Goal: Task Accomplishment & Management: Use online tool/utility

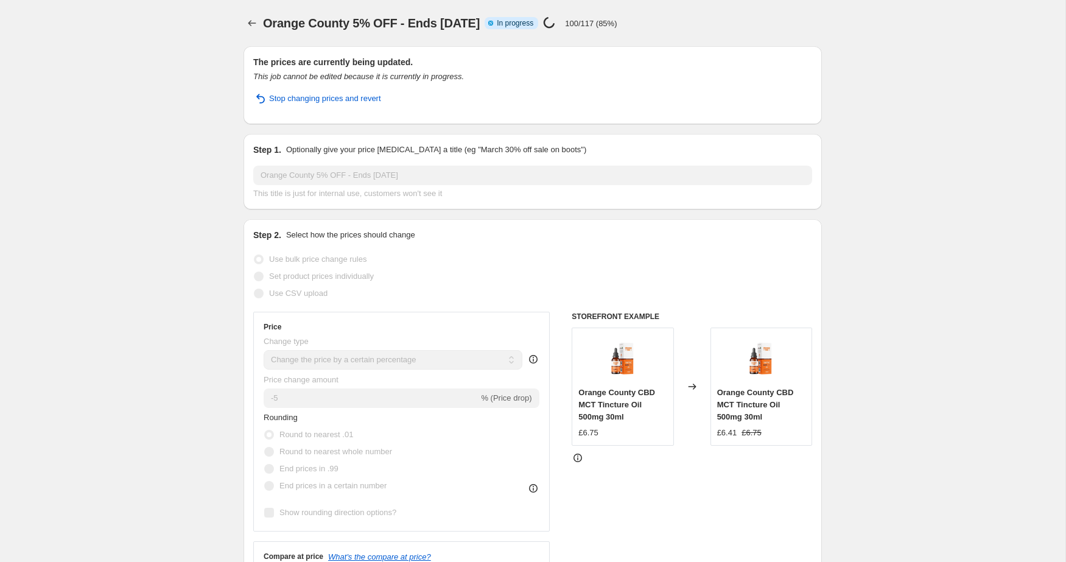
select select "percentage"
select select "collection"
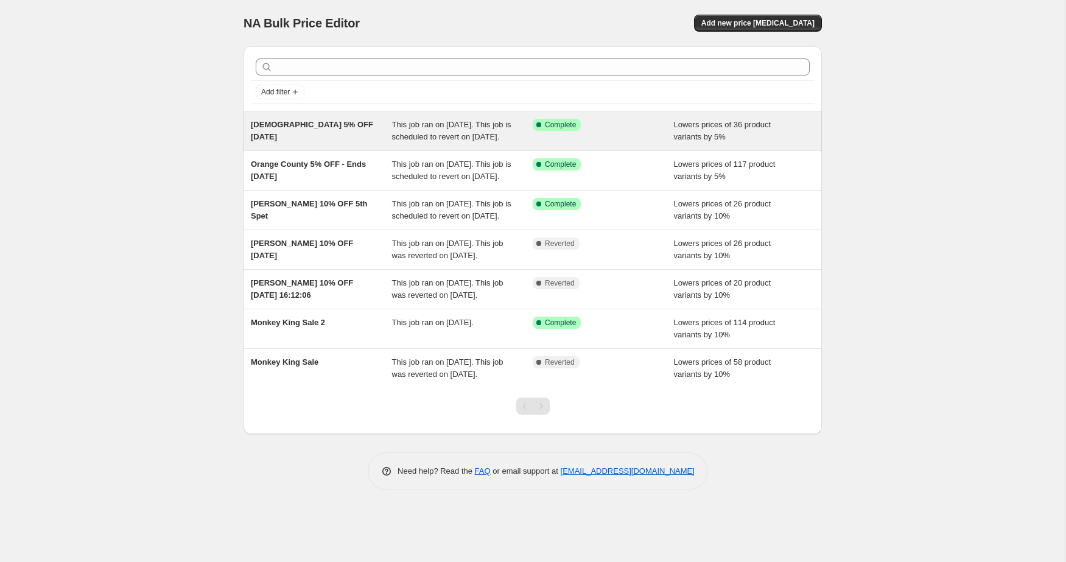
click at [345, 133] on div "[DEMOGRAPHIC_DATA] 5% OFF [DATE]" at bounding box center [321, 131] width 141 height 24
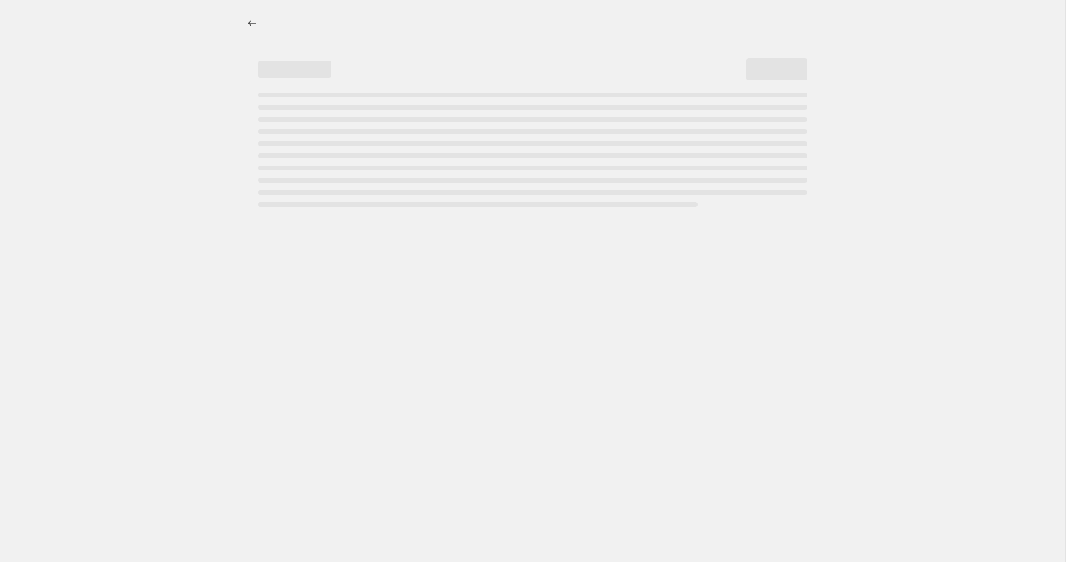
select select "percentage"
select select "vendor"
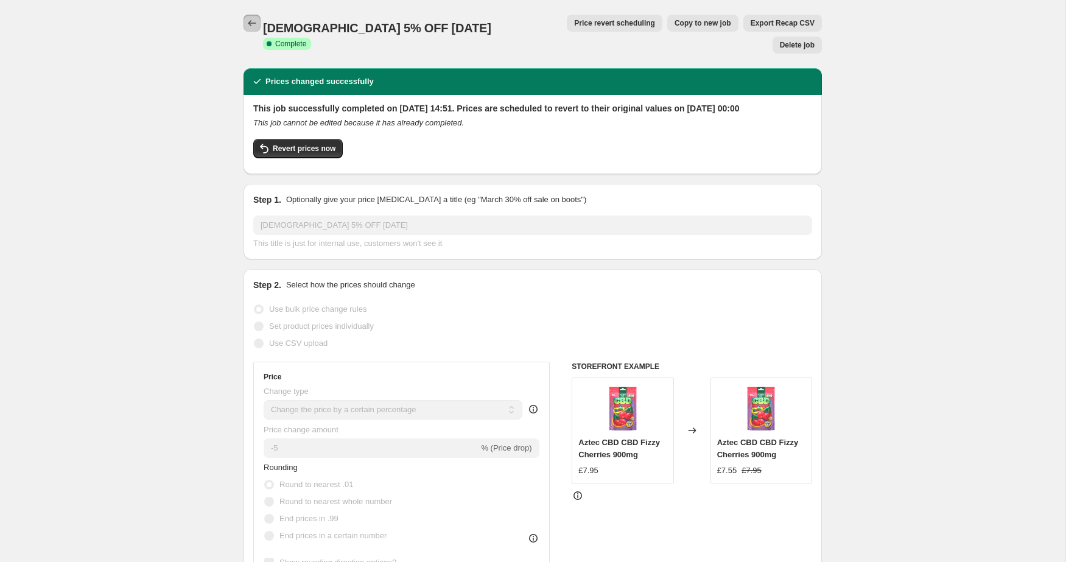
click at [250, 24] on icon "Price change jobs" at bounding box center [252, 23] width 12 height 12
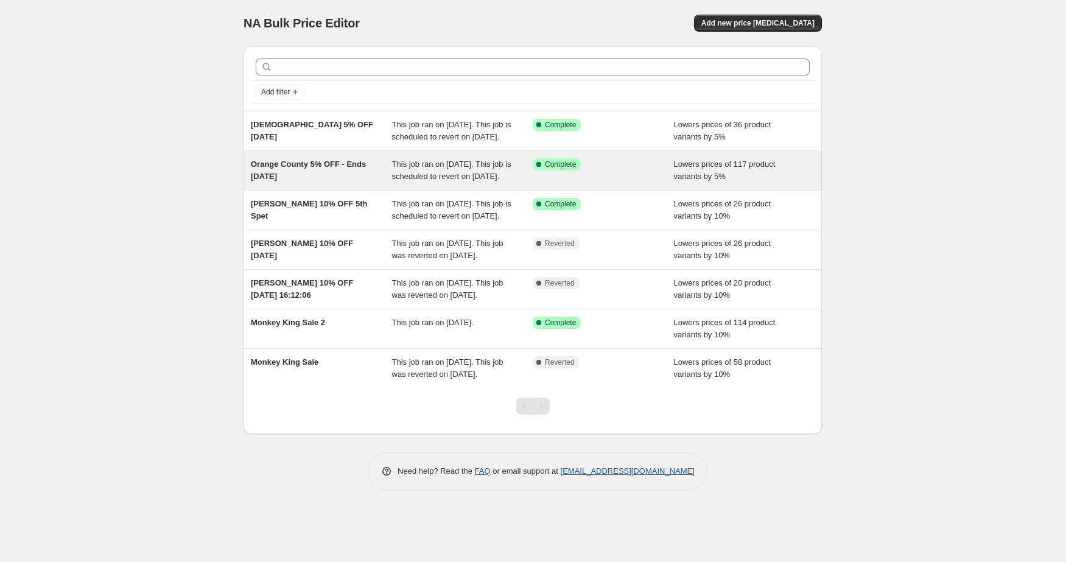
click at [298, 182] on div "Orange County 5% OFF - Ends [DATE]" at bounding box center [321, 170] width 141 height 24
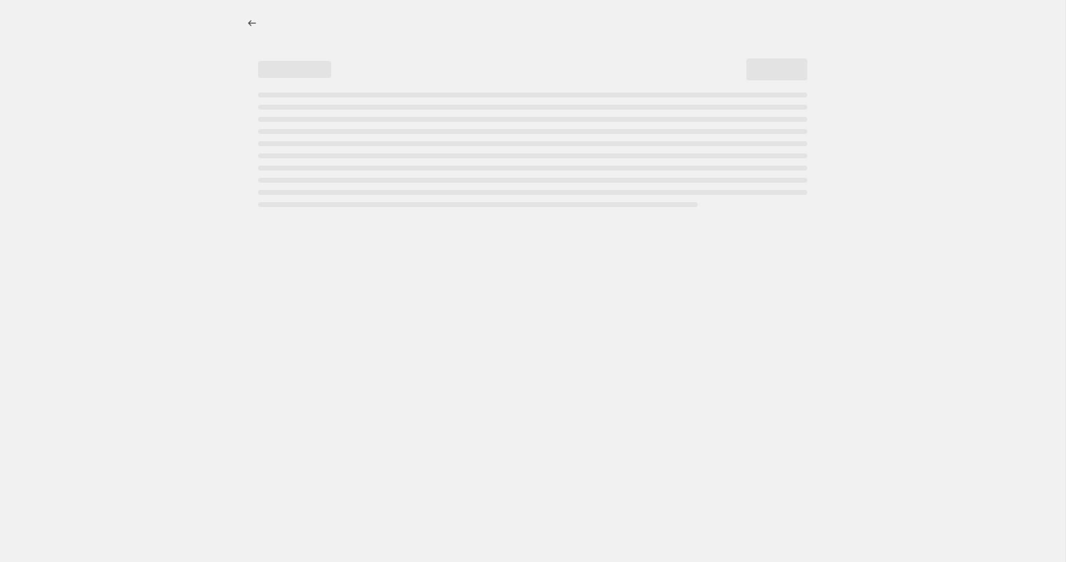
select select "percentage"
select select "collection"
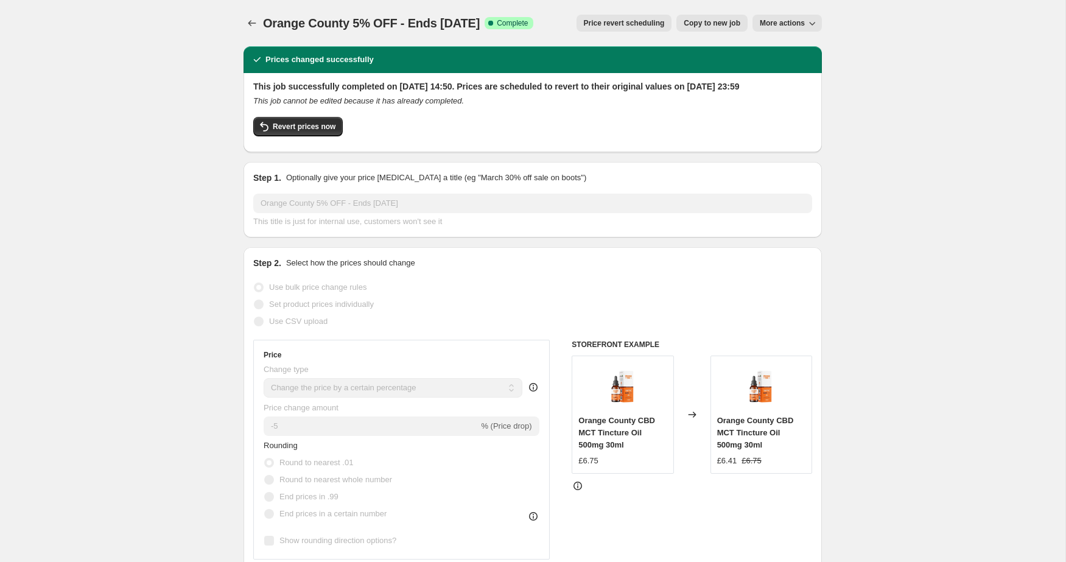
click at [722, 22] on span "Copy to new job" at bounding box center [712, 23] width 57 height 10
select select "percentage"
select select "collection"
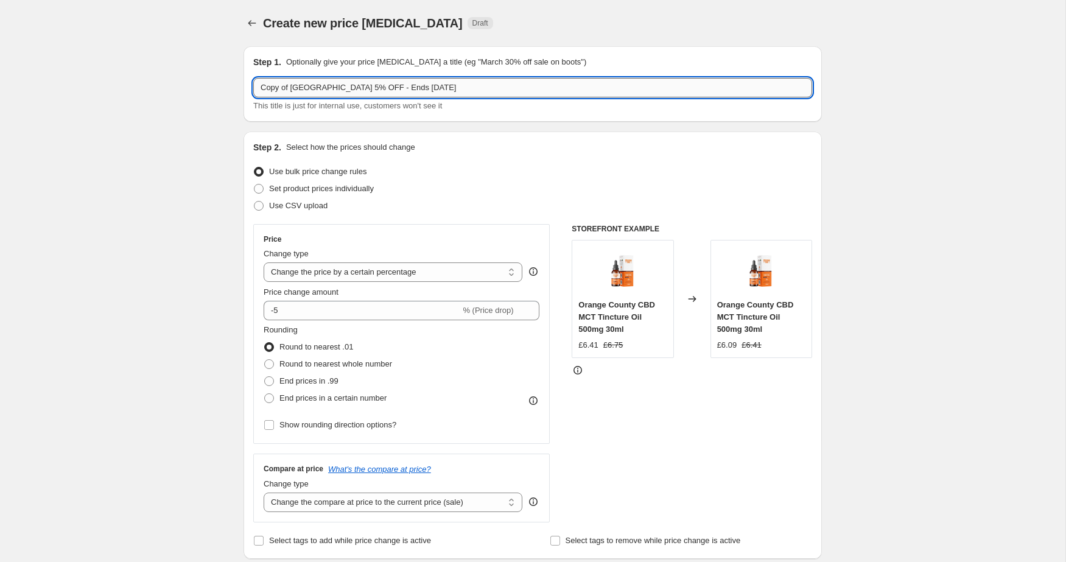
click at [296, 90] on input "Copy of [GEOGRAPHIC_DATA] 5% OFF - Ends [DATE]" at bounding box center [532, 87] width 559 height 19
drag, startPoint x: 348, startPoint y: 91, endPoint x: 292, endPoint y: 91, distance: 56.0
click at [292, 91] on input "Copy of [GEOGRAPHIC_DATA] 5% OFF - Ends [DATE]" at bounding box center [532, 87] width 559 height 19
type input "Copy of [PERSON_NAME] 5% OFF - Ends [DATE]"
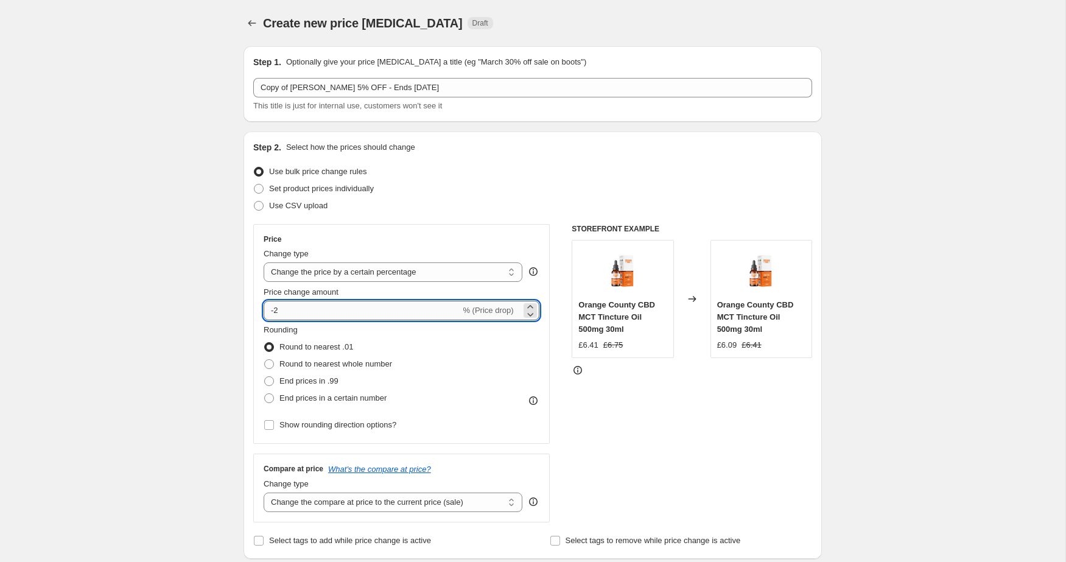
click at [277, 311] on input "-2" at bounding box center [362, 310] width 197 height 19
drag, startPoint x: 275, startPoint y: 310, endPoint x: 286, endPoint y: 310, distance: 11.0
click at [286, 310] on input "-2" at bounding box center [362, 310] width 197 height 19
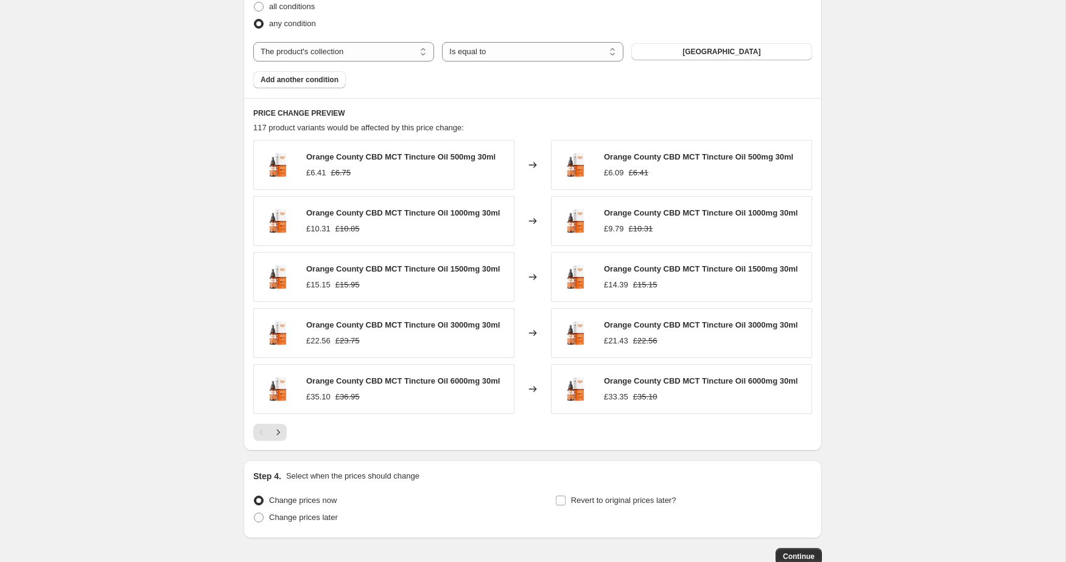
scroll to position [716, 0]
type input "-10"
click at [687, 47] on button "[GEOGRAPHIC_DATA]" at bounding box center [722, 50] width 181 height 17
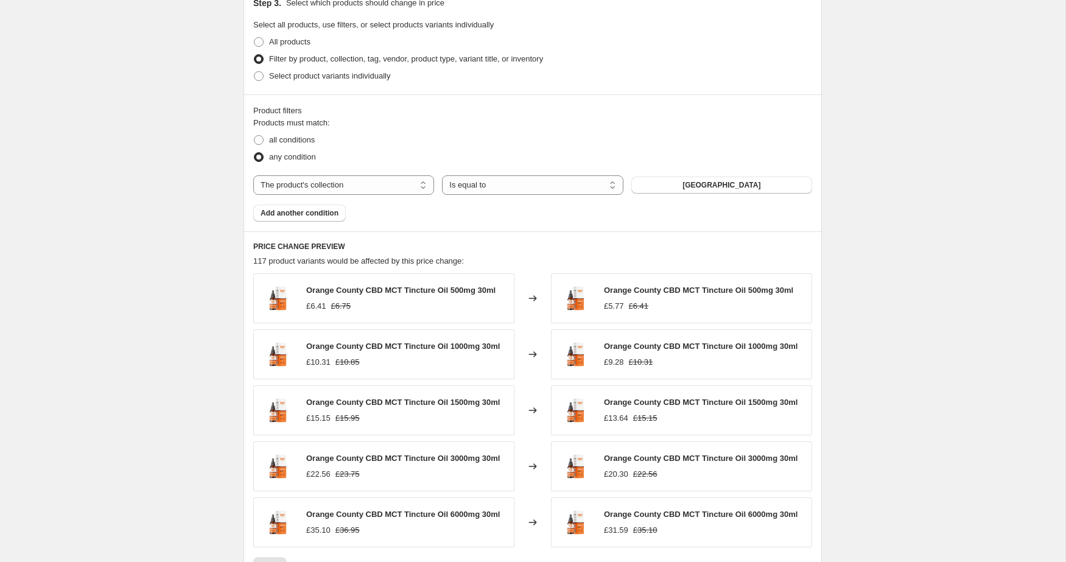
scroll to position [596, 0]
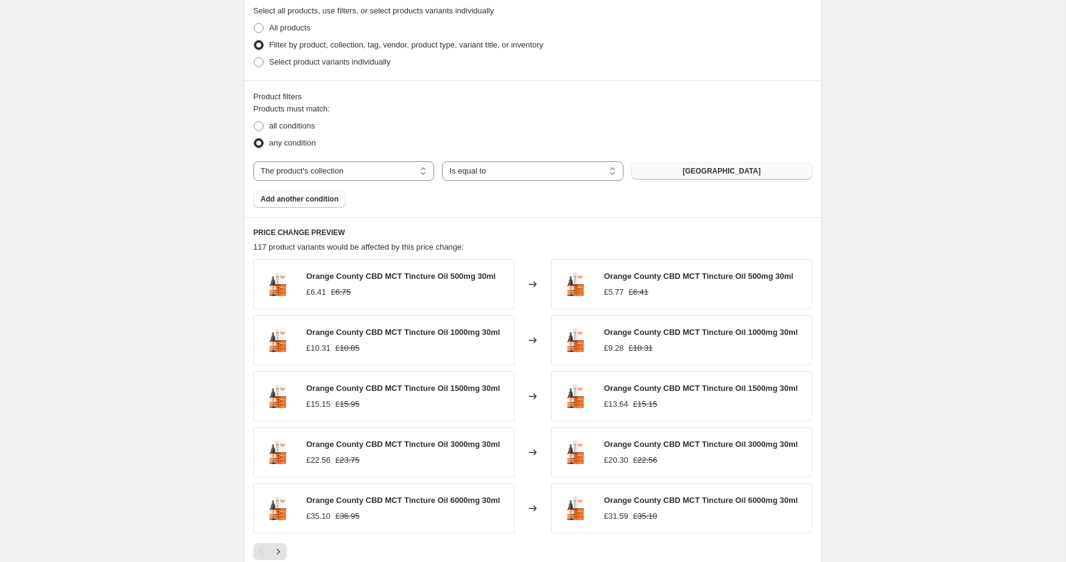
click at [685, 164] on button "[GEOGRAPHIC_DATA]" at bounding box center [722, 171] width 181 height 17
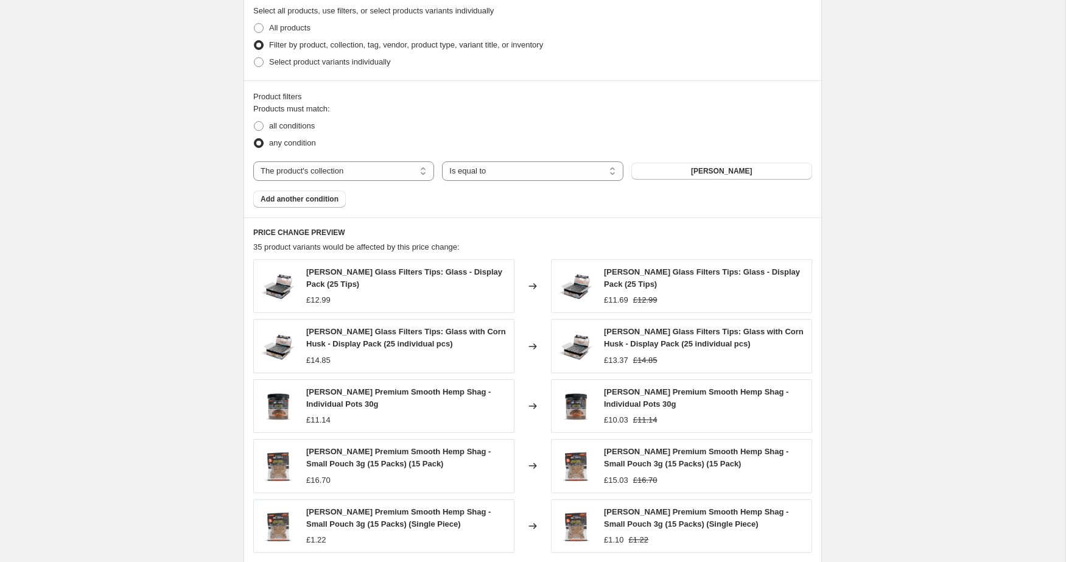
scroll to position [812, 0]
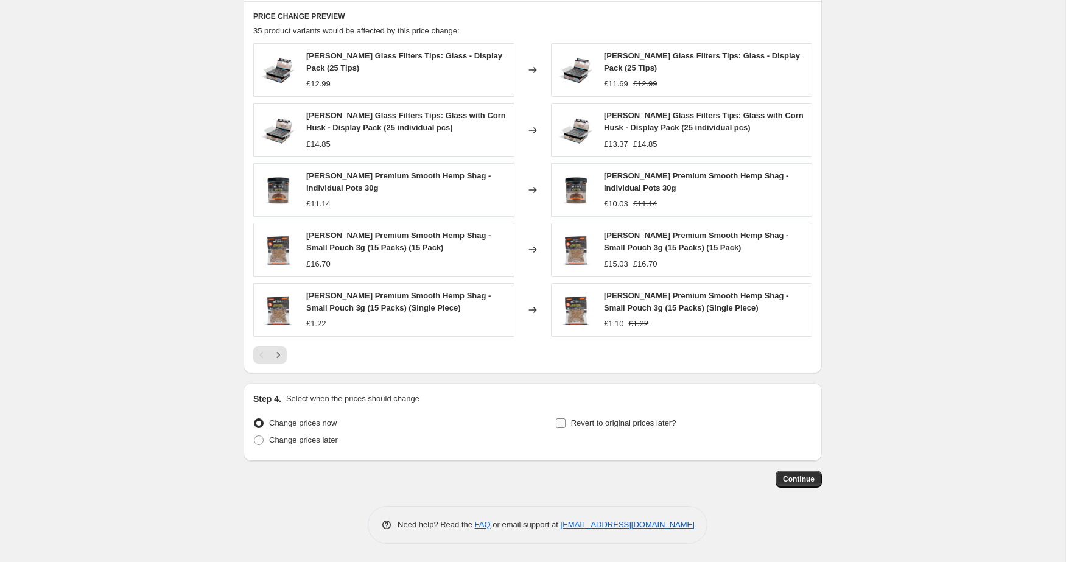
click at [563, 423] on input "Revert to original prices later?" at bounding box center [561, 423] width 10 height 10
checkbox input "true"
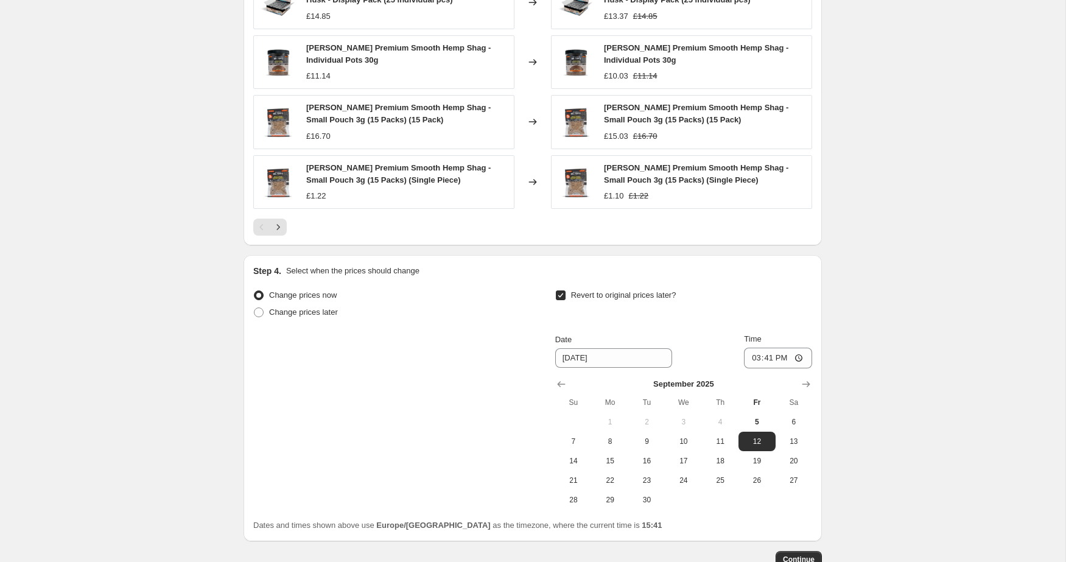
scroll to position [990, 0]
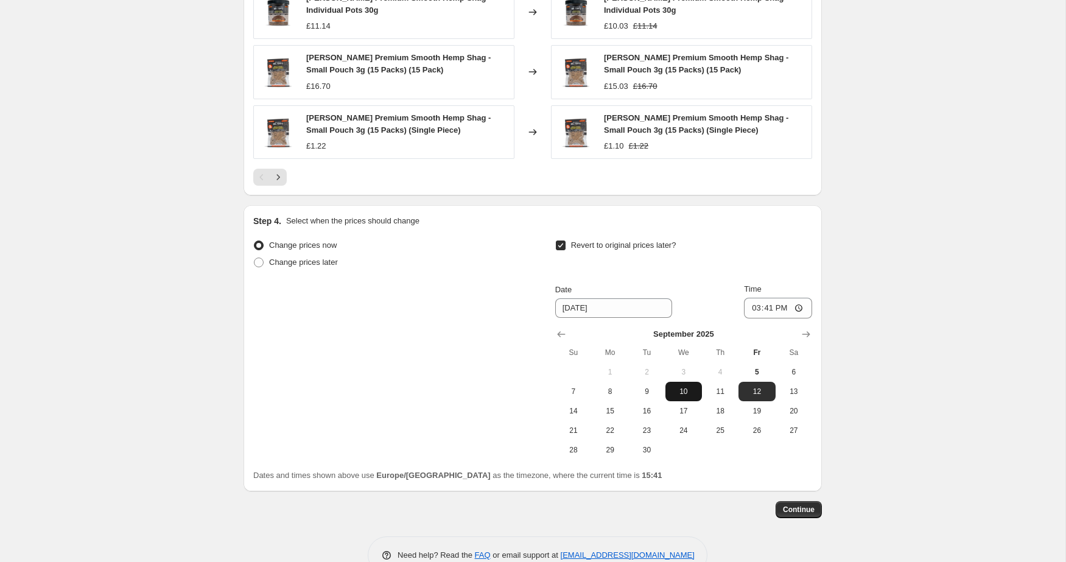
click at [690, 390] on span "10" at bounding box center [684, 392] width 27 height 10
type input "[DATE]"
click at [777, 307] on input "15:41" at bounding box center [778, 308] width 68 height 21
click at [767, 309] on input "15:41" at bounding box center [778, 308] width 68 height 21
click at [767, 308] on input "15:41" at bounding box center [778, 308] width 68 height 21
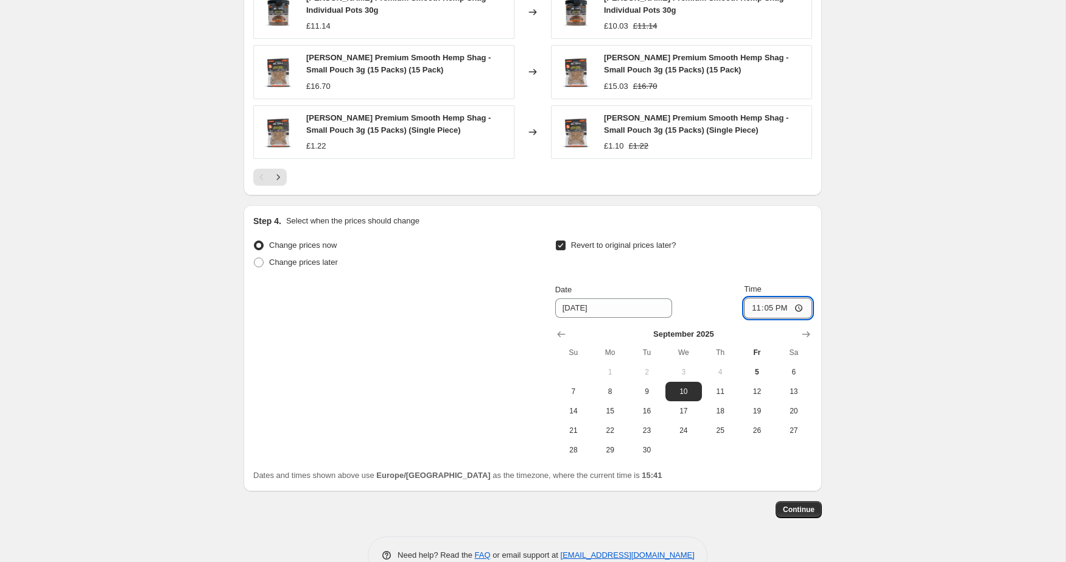
type input "23:59"
click at [795, 509] on span "Continue" at bounding box center [799, 510] width 32 height 10
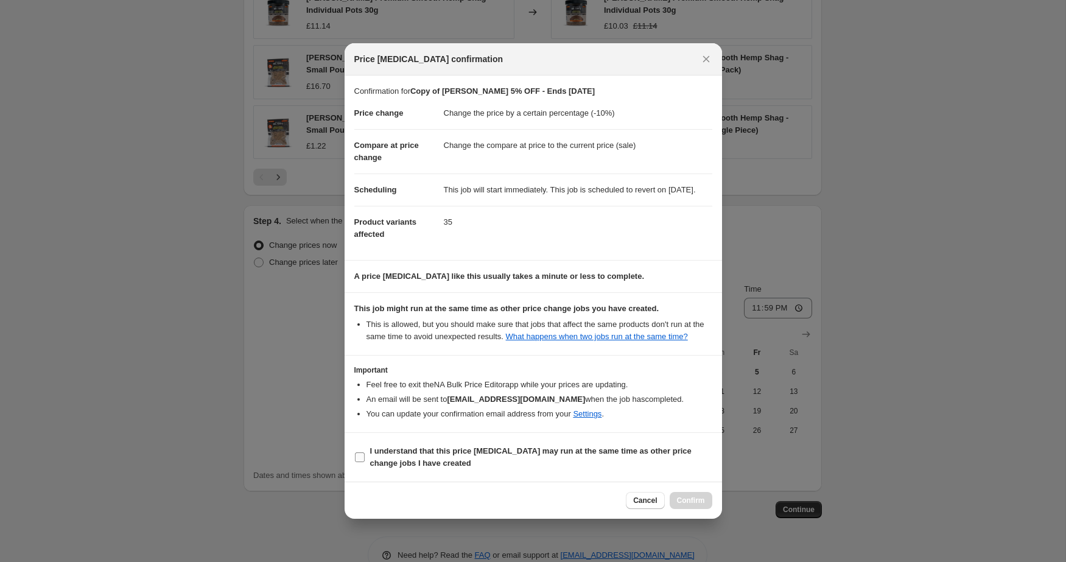
click at [362, 462] on input "I understand that this price [MEDICAL_DATA] may run at the same time as other p…" at bounding box center [360, 458] width 10 height 10
checkbox input "true"
click at [693, 507] on button "Confirm" at bounding box center [691, 500] width 43 height 17
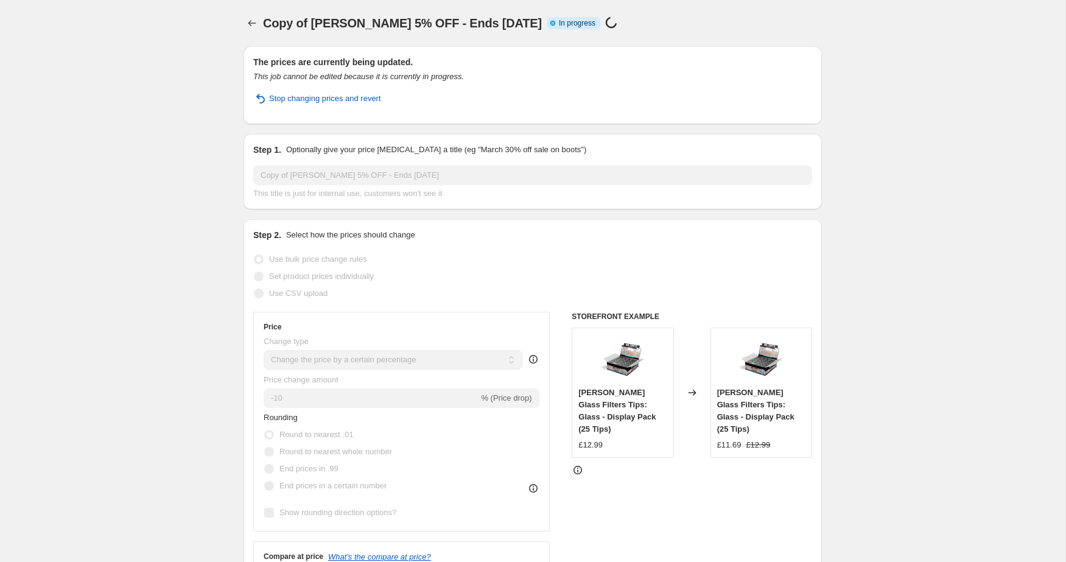
select select "percentage"
select select "collection"
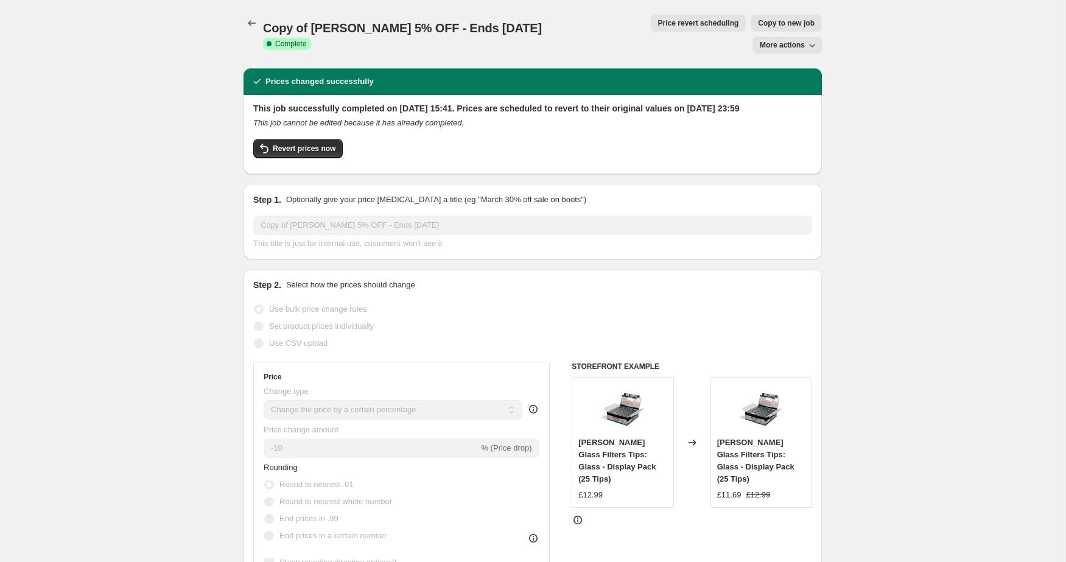
click at [758, 21] on span "Copy to new job" at bounding box center [786, 23] width 57 height 10
select select "percentage"
select select "collection"
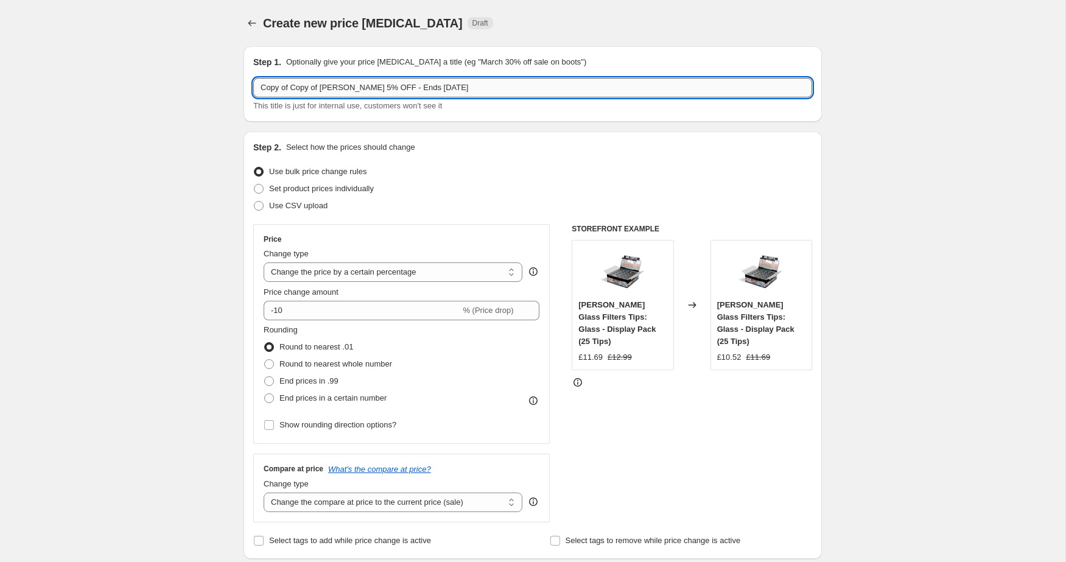
click at [359, 85] on input "Copy of Copy of [PERSON_NAME] 5% OFF - Ends [DATE]" at bounding box center [532, 87] width 559 height 19
drag, startPoint x: 356, startPoint y: 90, endPoint x: 323, endPoint y: 86, distance: 32.4
click at [323, 86] on input "Copy of Copy of [PERSON_NAME] 10% OFF - Ends [DATE]" at bounding box center [532, 87] width 559 height 19
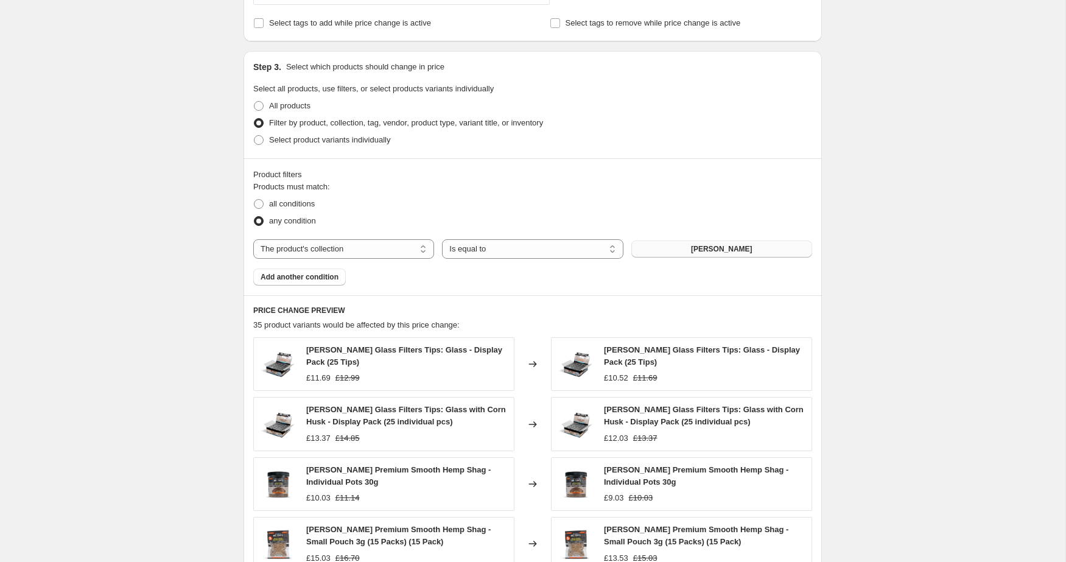
scroll to position [518, 0]
type input "Copy of Copy of Multitrance 10% OFF - Ends [DATE]"
click at [680, 246] on button "[PERSON_NAME]" at bounding box center [722, 248] width 181 height 17
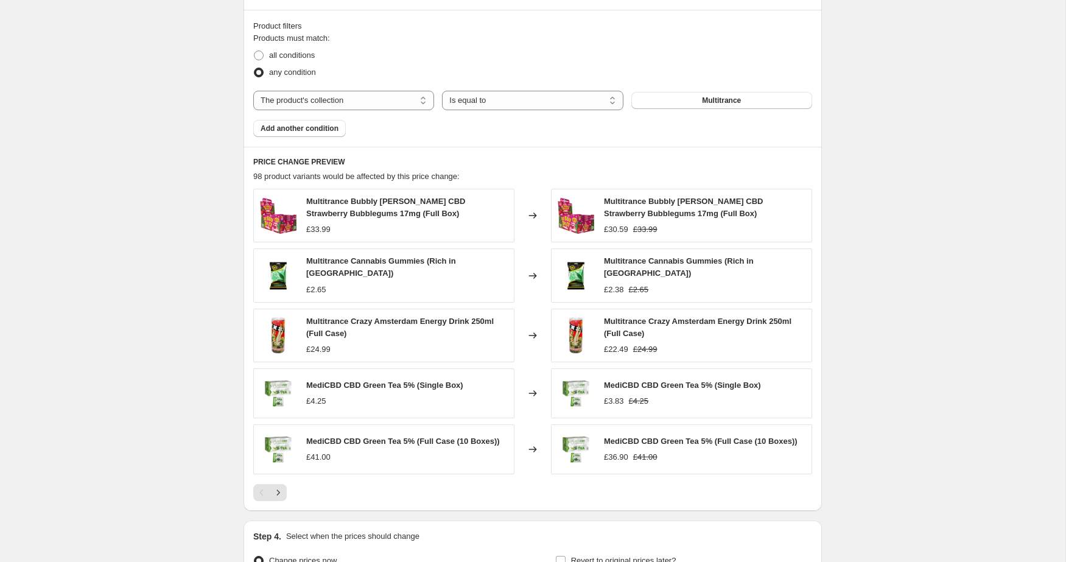
scroll to position [800, 0]
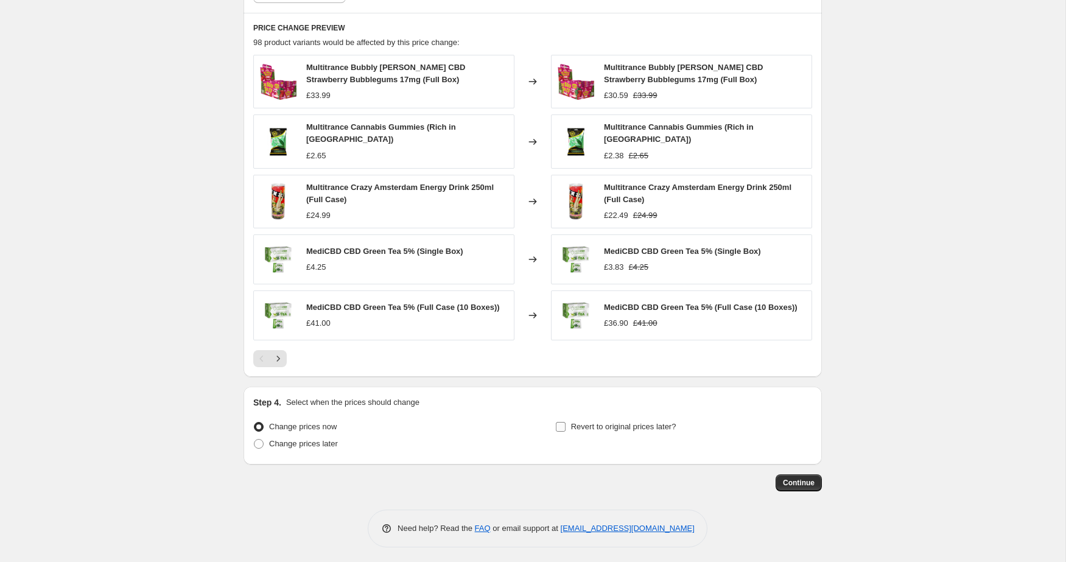
click at [558, 423] on input "Revert to original prices later?" at bounding box center [561, 427] width 10 height 10
checkbox input "true"
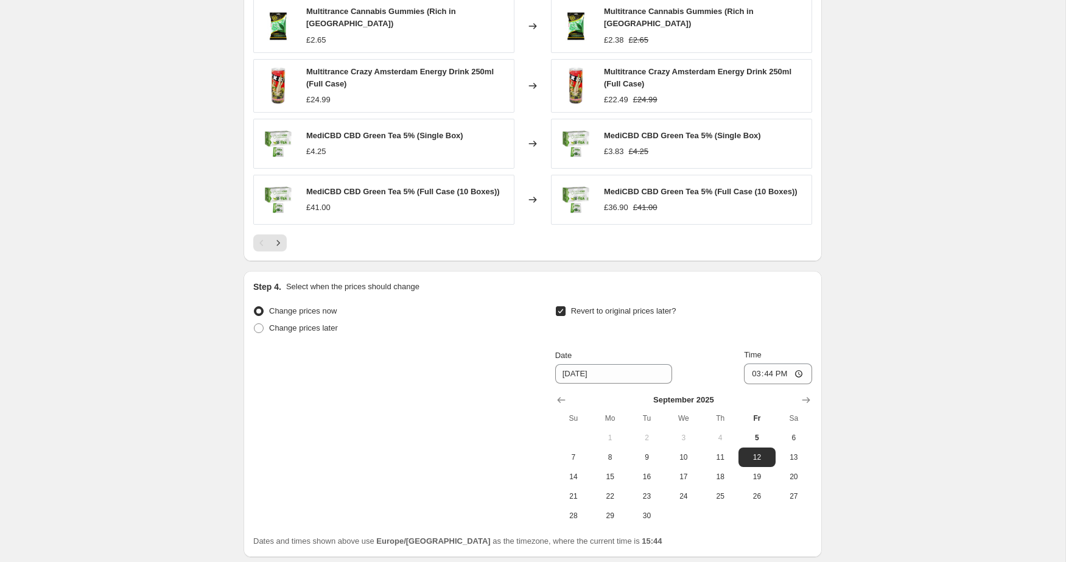
scroll to position [978, 0]
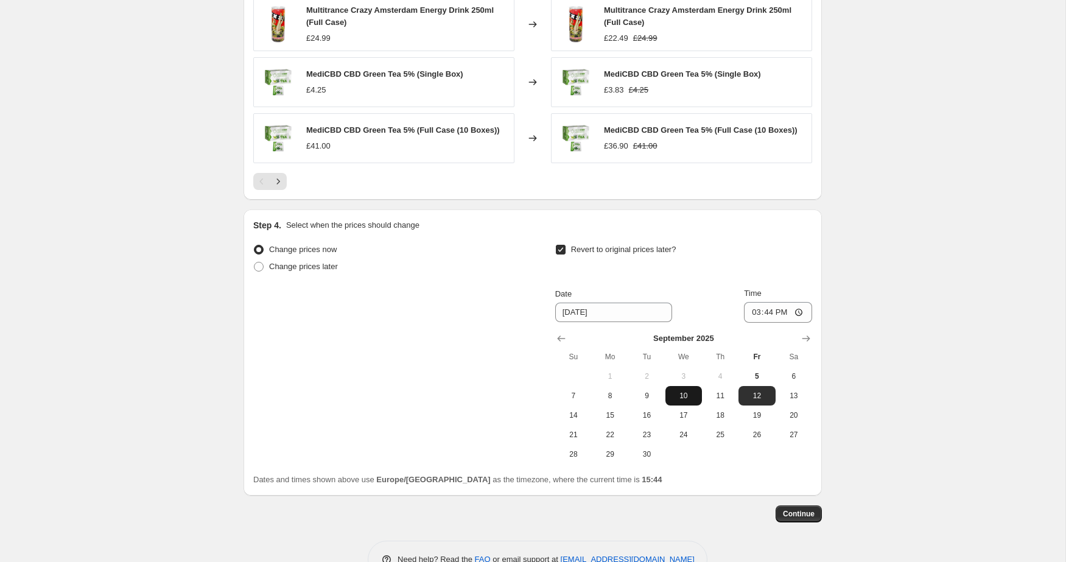
click at [689, 391] on span "10" at bounding box center [684, 396] width 27 height 10
type input "[DATE]"
click at [771, 308] on input "15:44" at bounding box center [778, 312] width 68 height 21
type input "23:55"
type input "23:59"
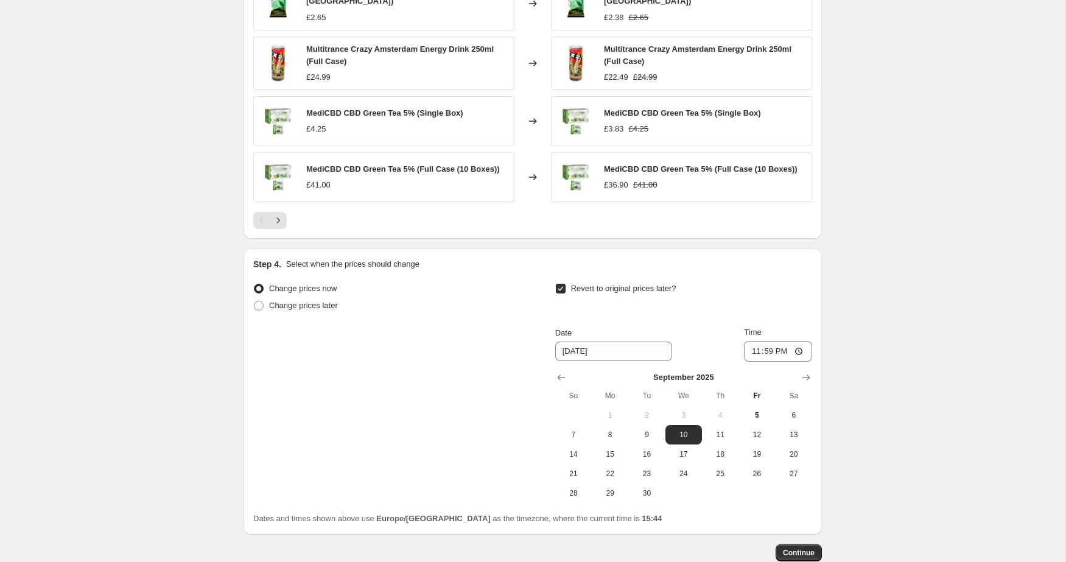
scroll to position [1009, 0]
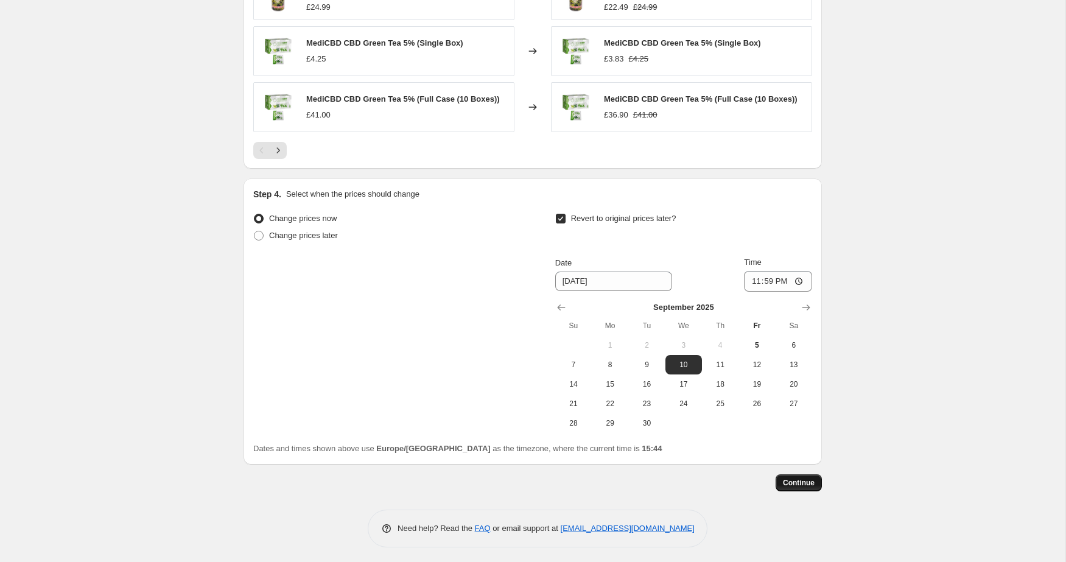
click at [796, 478] on span "Continue" at bounding box center [799, 483] width 32 height 10
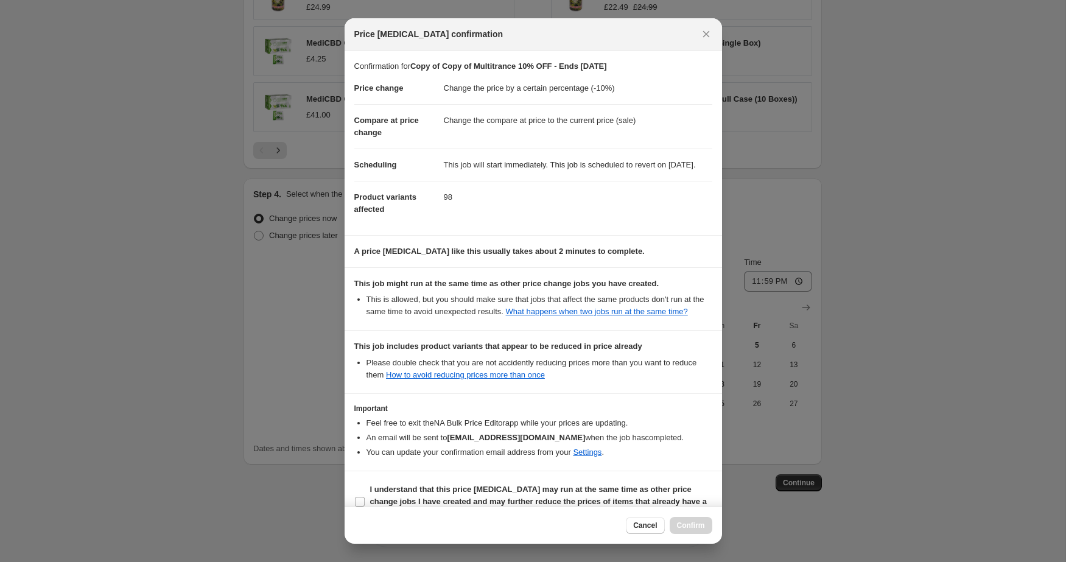
scroll to position [50, 0]
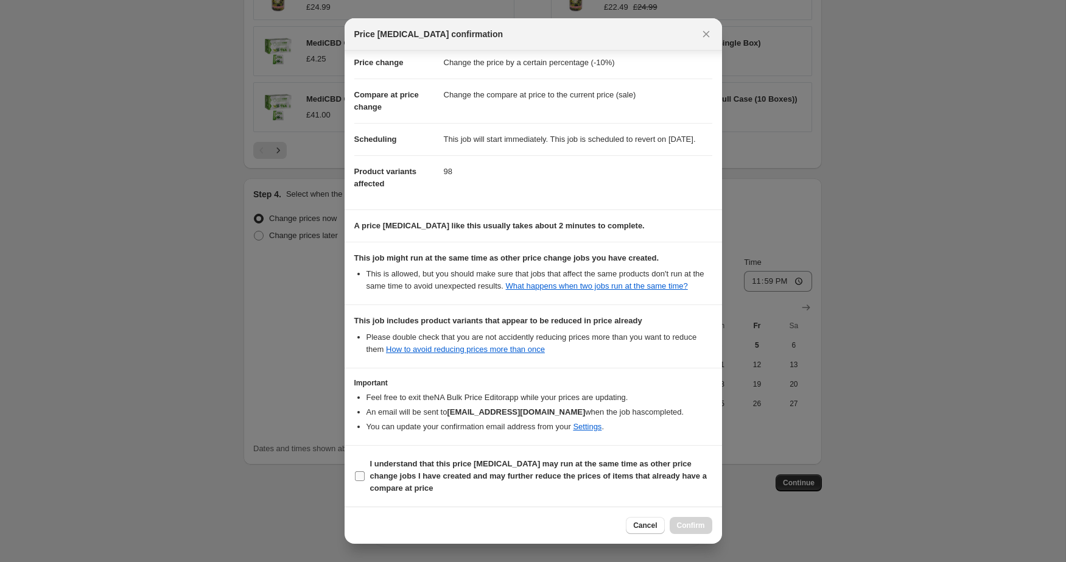
drag, startPoint x: 359, startPoint y: 476, endPoint x: 403, endPoint y: 477, distance: 44.5
click at [359, 476] on input "I understand that this price [MEDICAL_DATA] may run at the same time as other p…" at bounding box center [360, 476] width 10 height 10
checkbox input "true"
click at [685, 521] on span "Confirm" at bounding box center [691, 526] width 28 height 10
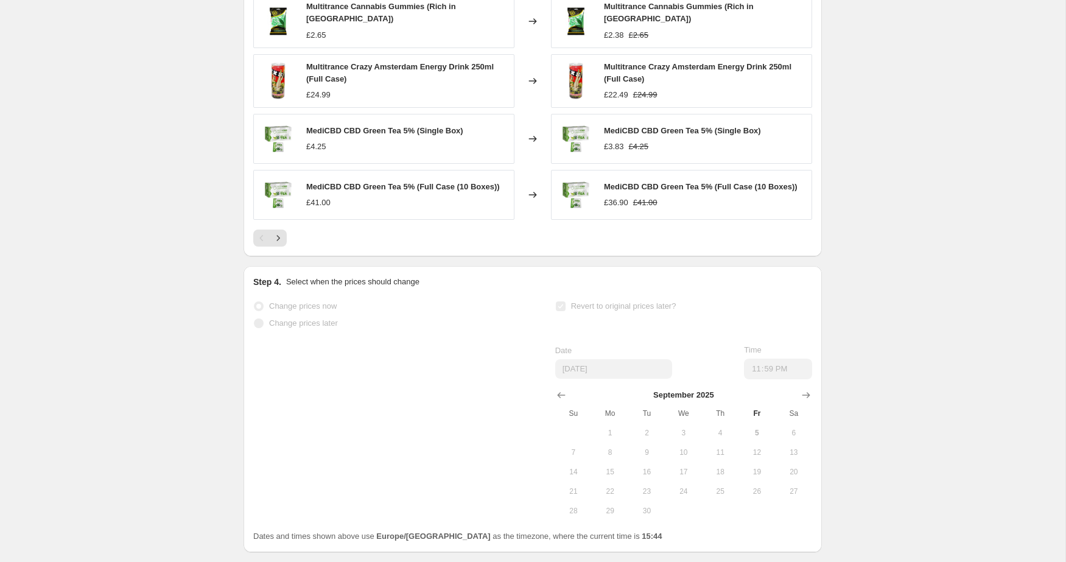
scroll to position [1040, 0]
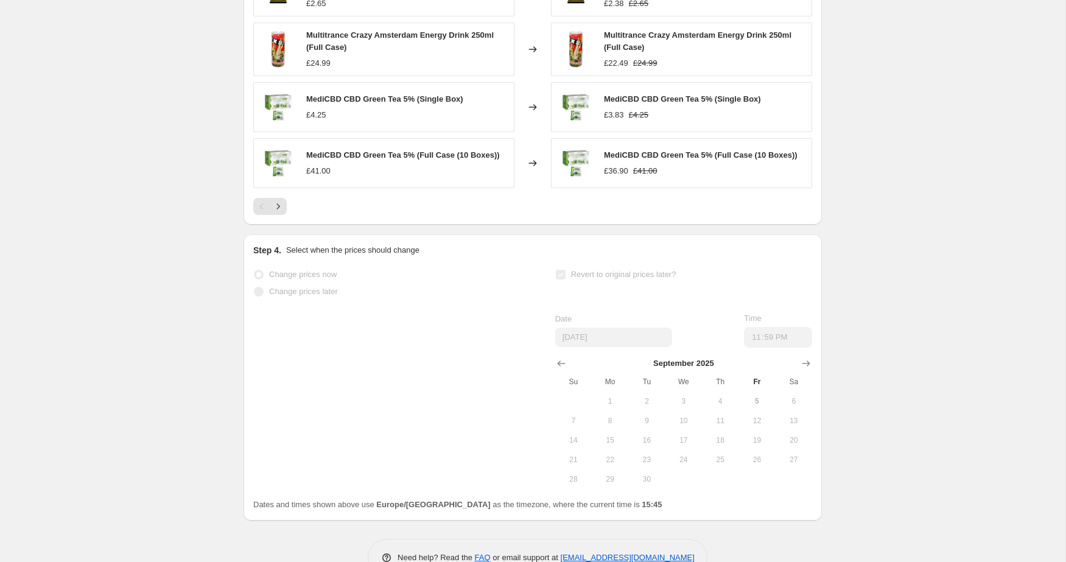
select select "percentage"
select select "collection"
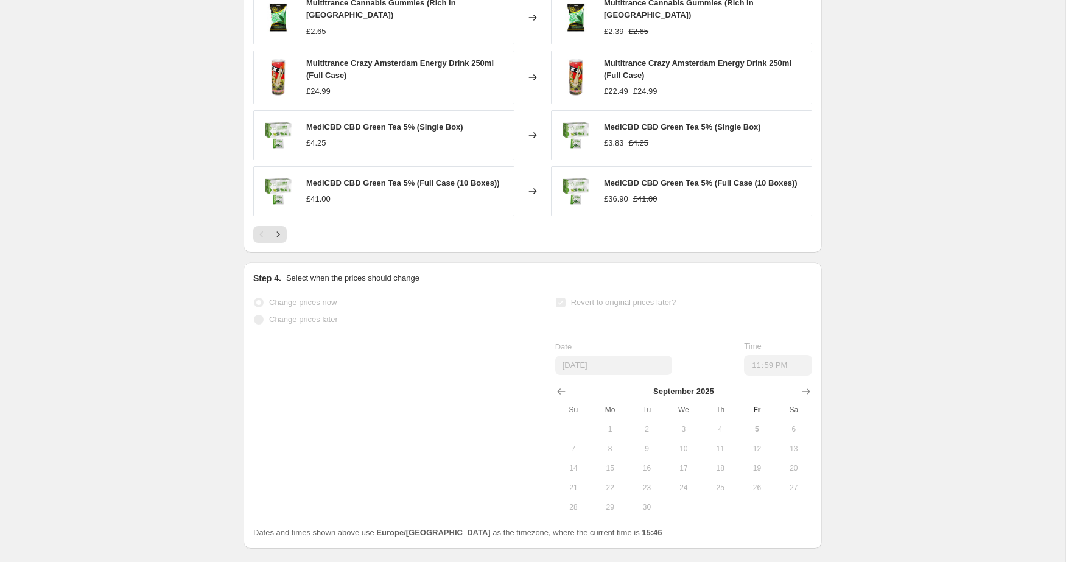
scroll to position [0, 0]
